Goal: Task Accomplishment & Management: Use online tool/utility

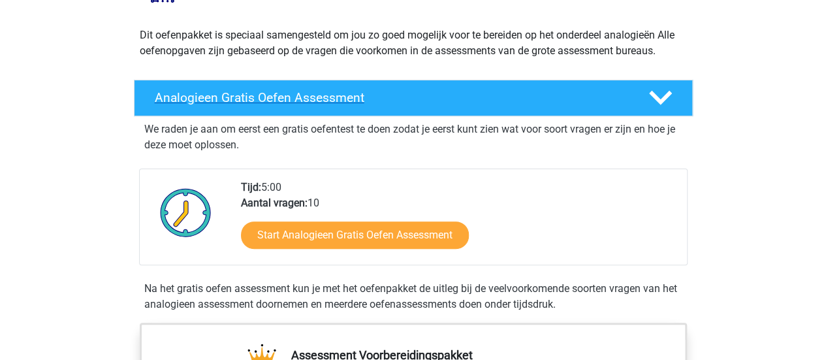
scroll to position [136, 0]
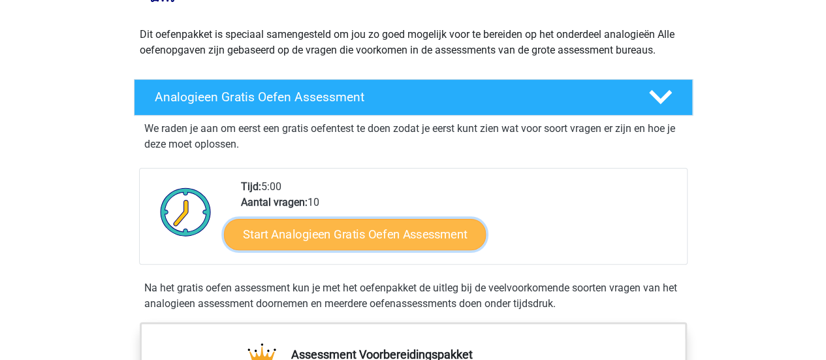
click at [298, 235] on link "Start Analogieen Gratis Oefen Assessment" at bounding box center [355, 233] width 262 height 31
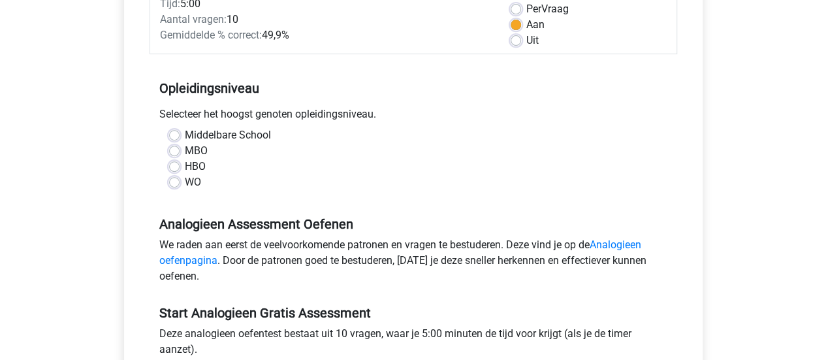
scroll to position [202, 0]
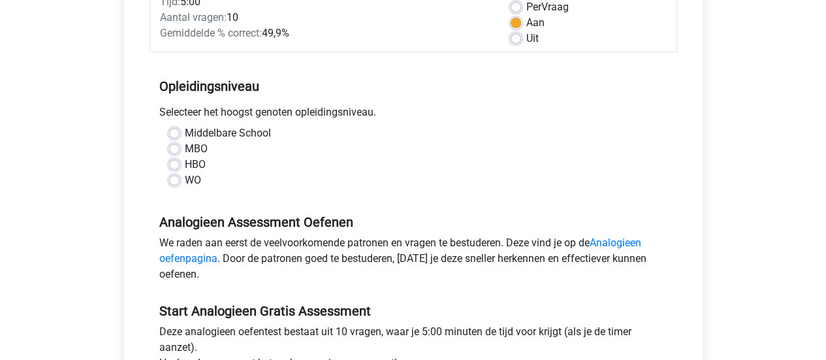
click at [185, 148] on label "MBO" at bounding box center [196, 149] width 23 height 16
click at [176, 148] on input "MBO" at bounding box center [174, 147] width 10 height 13
radio input "true"
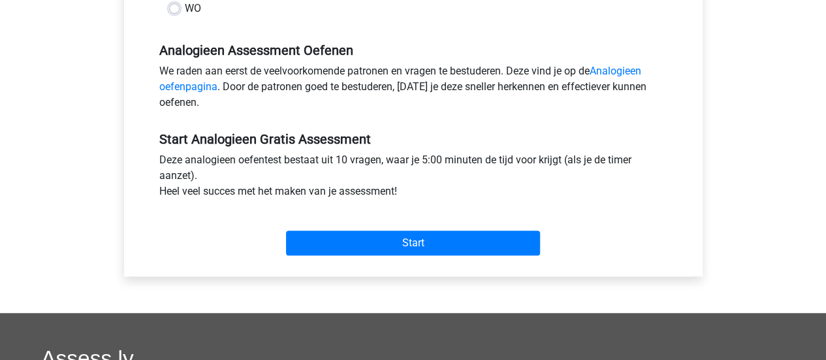
scroll to position [407, 0]
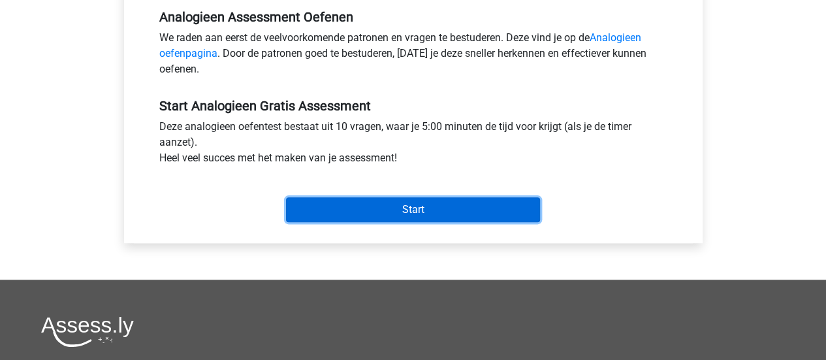
click at [358, 198] on input "Start" at bounding box center [413, 209] width 254 height 25
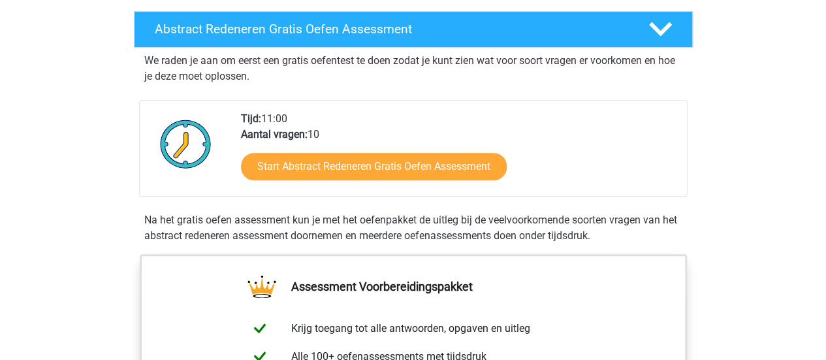
scroll to position [219, 0]
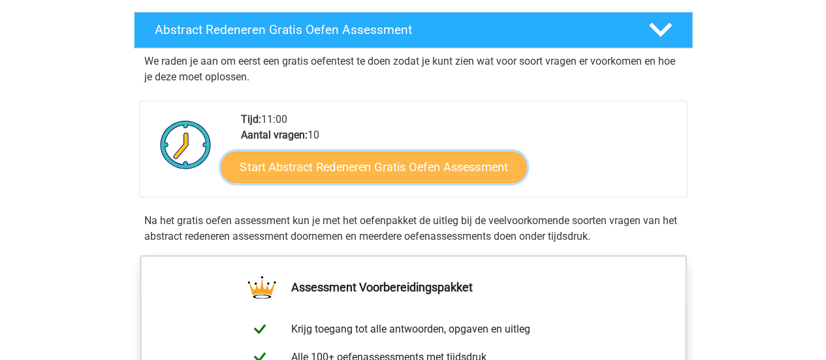
click at [420, 157] on link "Start Abstract Redeneren Gratis Oefen Assessment" at bounding box center [373, 166] width 305 height 31
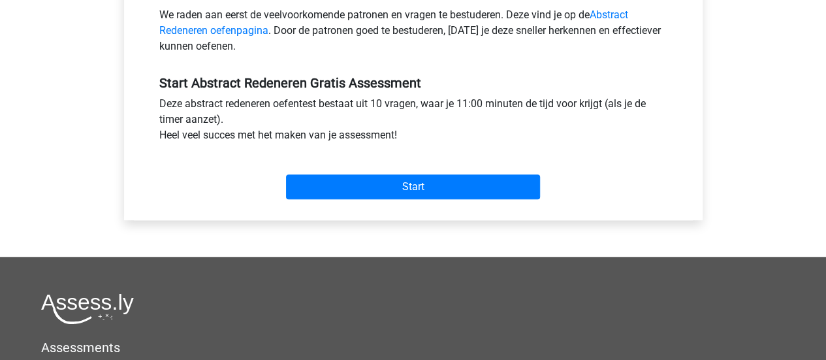
scroll to position [429, 0]
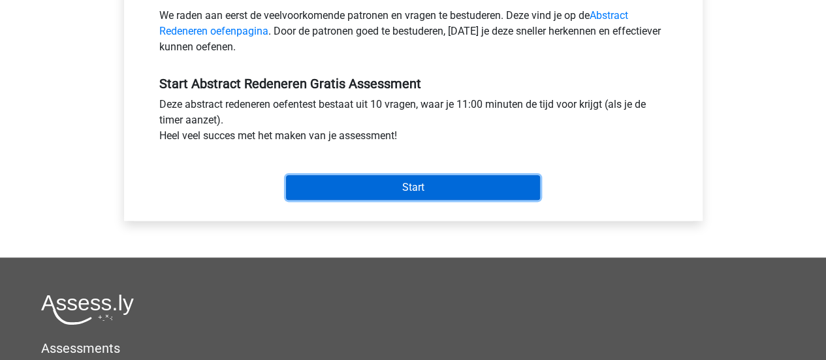
click at [420, 194] on input "Start" at bounding box center [413, 187] width 254 height 25
